Goal: Task Accomplishment & Management: Use online tool/utility

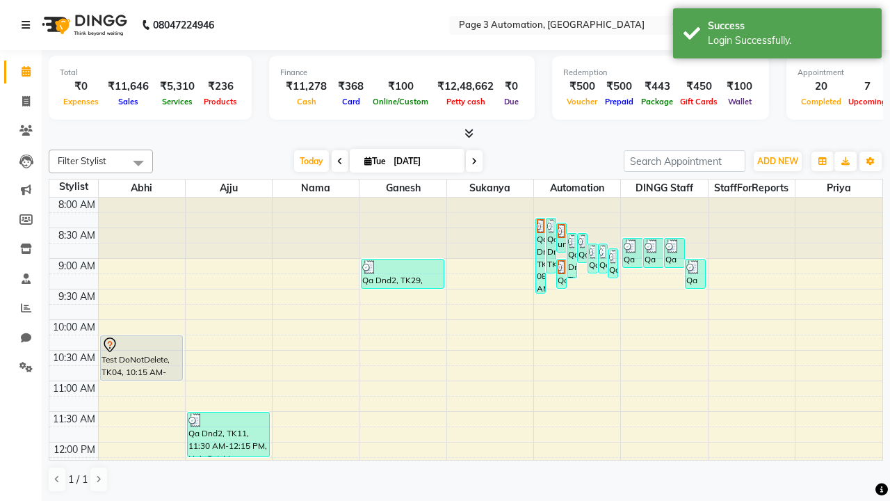
click at [29, 25] on icon at bounding box center [26, 25] width 8 height 10
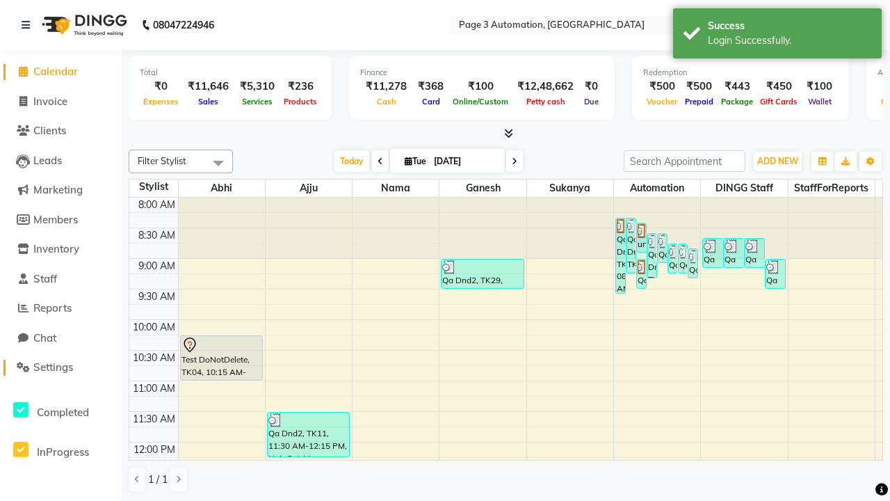
click at [61, 367] on span "Settings" at bounding box center [53, 366] width 40 height 13
